Goal: Entertainment & Leisure: Consume media (video, audio)

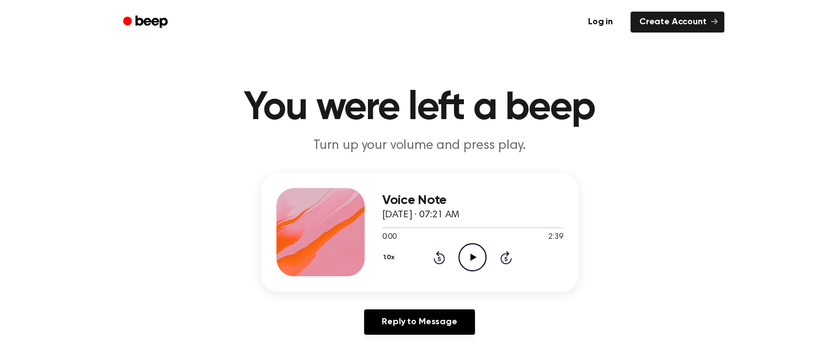
click at [470, 268] on icon "Play Audio" at bounding box center [472, 257] width 28 height 28
click at [496, 260] on div "1.0x Rewind 5 seconds Pause Audio Skip 5 seconds" at bounding box center [472, 257] width 181 height 28
click at [504, 260] on icon "Skip 5 seconds" at bounding box center [505, 257] width 12 height 14
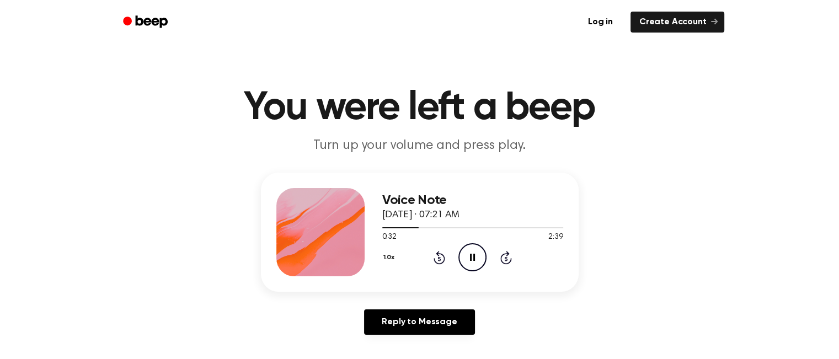
drag, startPoint x: 504, startPoint y: 260, endPoint x: 432, endPoint y: 262, distance: 72.2
click at [432, 262] on div "1.0x Rewind 5 seconds Pause Audio Skip 5 seconds" at bounding box center [472, 257] width 181 height 28
click at [434, 253] on icon "Rewind 5 seconds" at bounding box center [439, 257] width 12 height 14
click at [491, 264] on div "1.0x Rewind 5 seconds Pause Audio Skip 5 seconds" at bounding box center [472, 257] width 181 height 28
click at [472, 256] on icon "Pause Audio" at bounding box center [472, 257] width 28 height 28
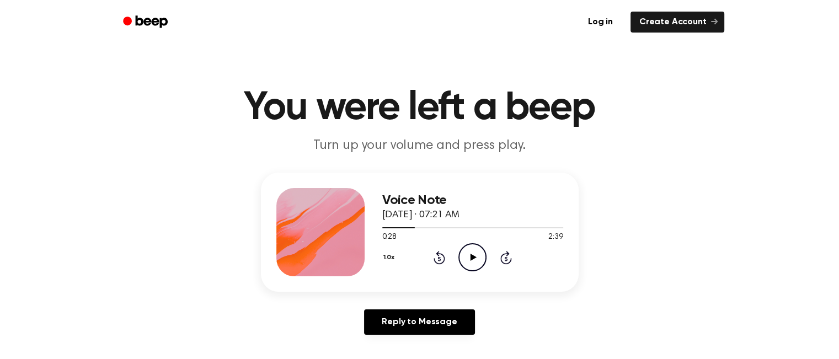
click at [467, 245] on icon "Play Audio" at bounding box center [472, 257] width 28 height 28
click at [467, 245] on icon "Pause Audio" at bounding box center [472, 257] width 28 height 28
drag, startPoint x: 467, startPoint y: 245, endPoint x: 475, endPoint y: 250, distance: 9.0
click at [475, 250] on icon "Play Audio" at bounding box center [472, 257] width 28 height 28
click at [475, 250] on icon "Pause Audio" at bounding box center [472, 257] width 28 height 28
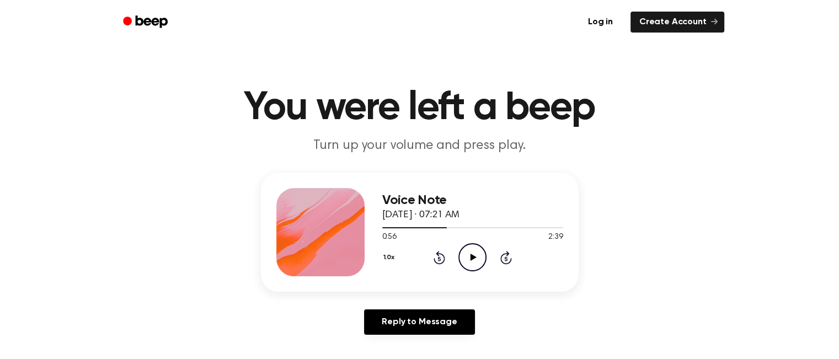
click at [475, 250] on icon "Play Audio" at bounding box center [472, 257] width 28 height 28
click at [456, 251] on div "1.0x Rewind 5 seconds Pause Audio Skip 5 seconds" at bounding box center [472, 257] width 181 height 28
click at [465, 255] on icon "Pause Audio" at bounding box center [472, 257] width 28 height 28
click at [437, 258] on icon "Rewind 5 seconds" at bounding box center [439, 257] width 12 height 14
click at [472, 257] on icon at bounding box center [473, 257] width 6 height 7
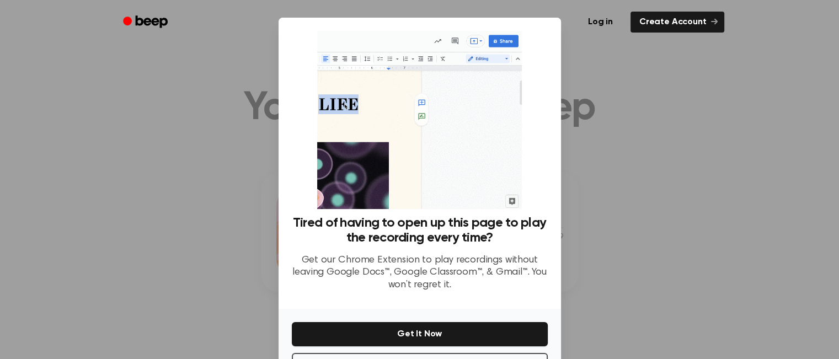
click at [741, 119] on div at bounding box center [419, 179] width 839 height 359
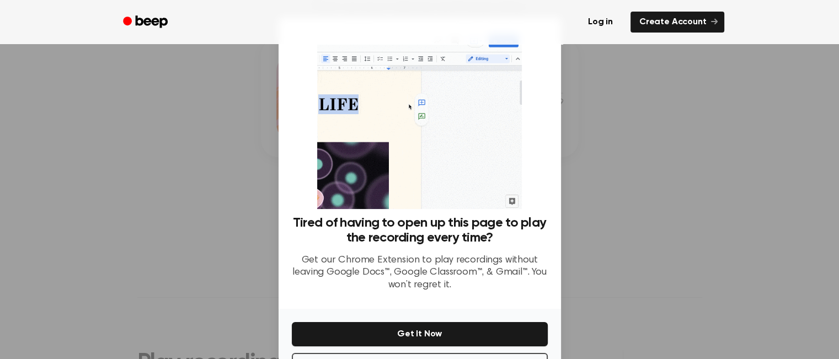
scroll to position [130, 0]
click at [439, 353] on button "No Thanks" at bounding box center [420, 365] width 256 height 24
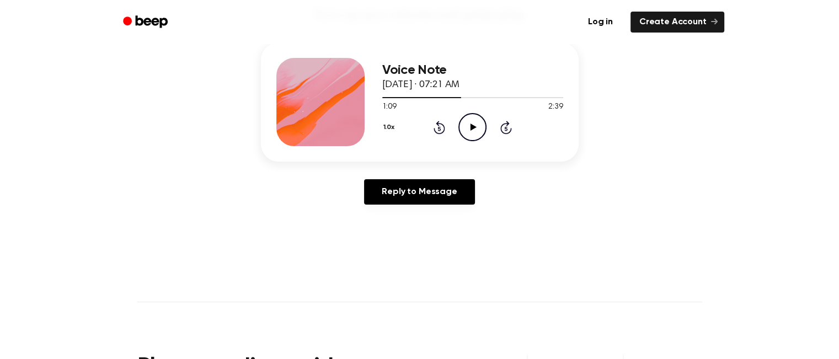
click at [472, 121] on icon "Play Audio" at bounding box center [472, 127] width 28 height 28
click at [501, 131] on icon at bounding box center [506, 127] width 12 height 13
click at [443, 122] on icon "Rewind 5 seconds" at bounding box center [439, 127] width 12 height 14
click at [486, 136] on icon "Pause Audio" at bounding box center [472, 127] width 28 height 28
drag, startPoint x: 470, startPoint y: 123, endPoint x: 464, endPoint y: 130, distance: 8.6
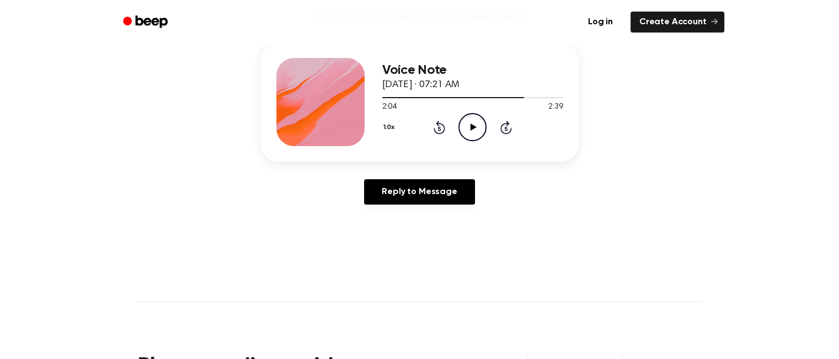
click at [464, 130] on icon "Play Audio" at bounding box center [472, 127] width 28 height 28
click at [464, 130] on icon "Pause Audio" at bounding box center [472, 127] width 28 height 28
click at [464, 130] on icon "Play Audio" at bounding box center [472, 127] width 28 height 28
click at [464, 130] on icon "Pause Audio" at bounding box center [472, 127] width 28 height 28
click at [464, 130] on icon "Play Audio" at bounding box center [472, 127] width 28 height 28
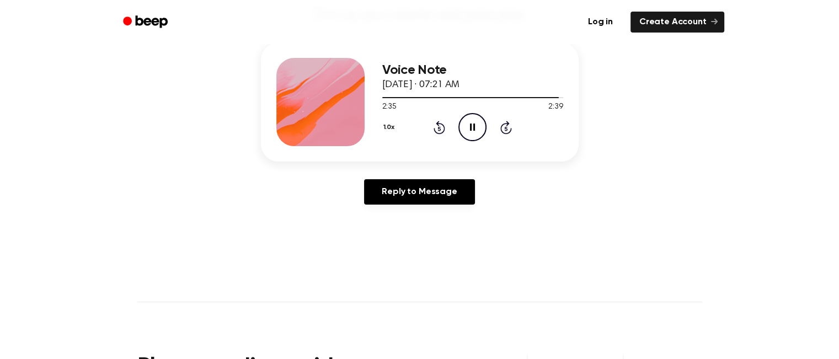
click at [464, 130] on icon "Pause Audio" at bounding box center [472, 127] width 28 height 28
